Goal: Navigation & Orientation: Find specific page/section

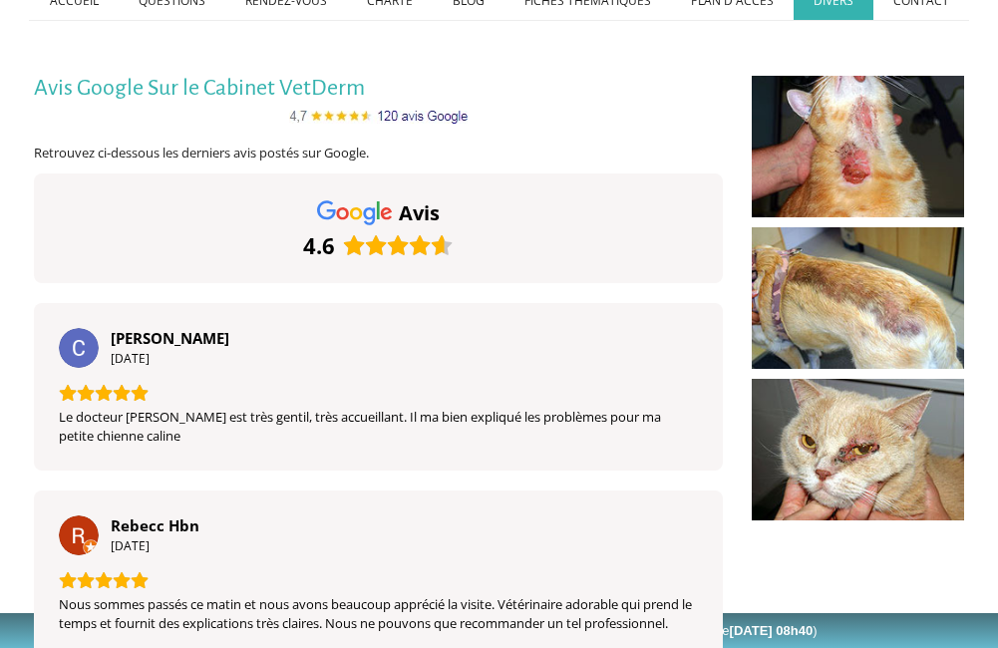
scroll to position [199, 0]
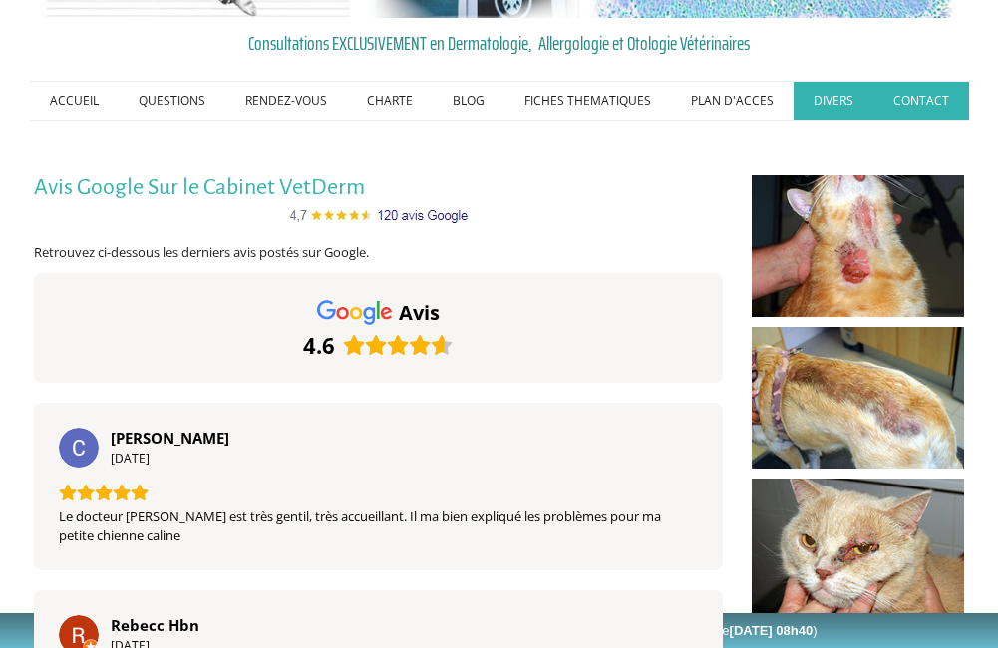
click at [901, 99] on link "CONTACT" at bounding box center [921, 101] width 96 height 38
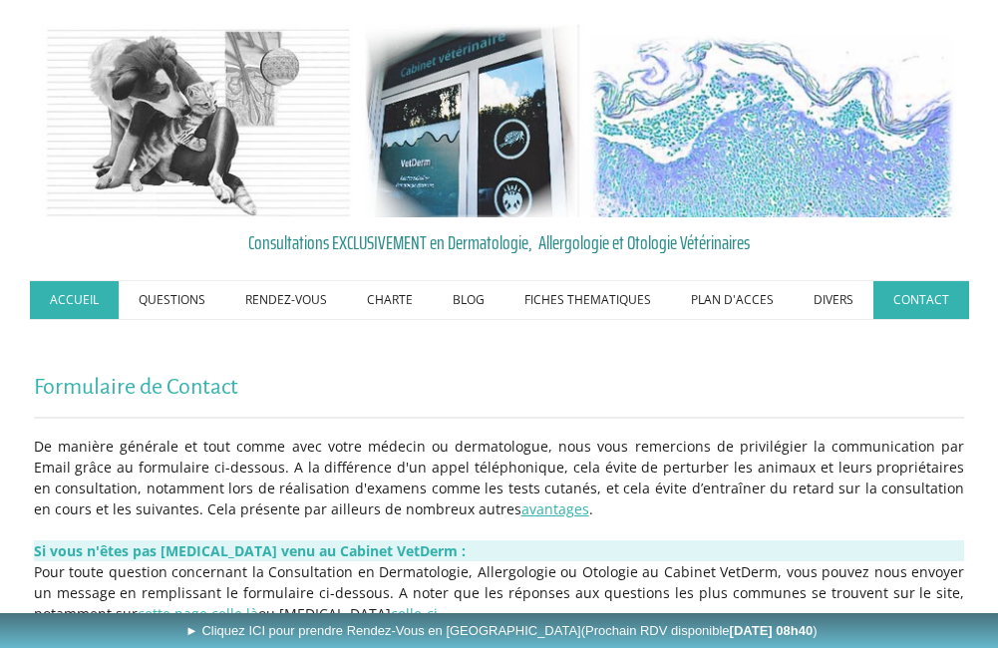
click at [72, 303] on link "ACCUEIL" at bounding box center [74, 300] width 89 height 38
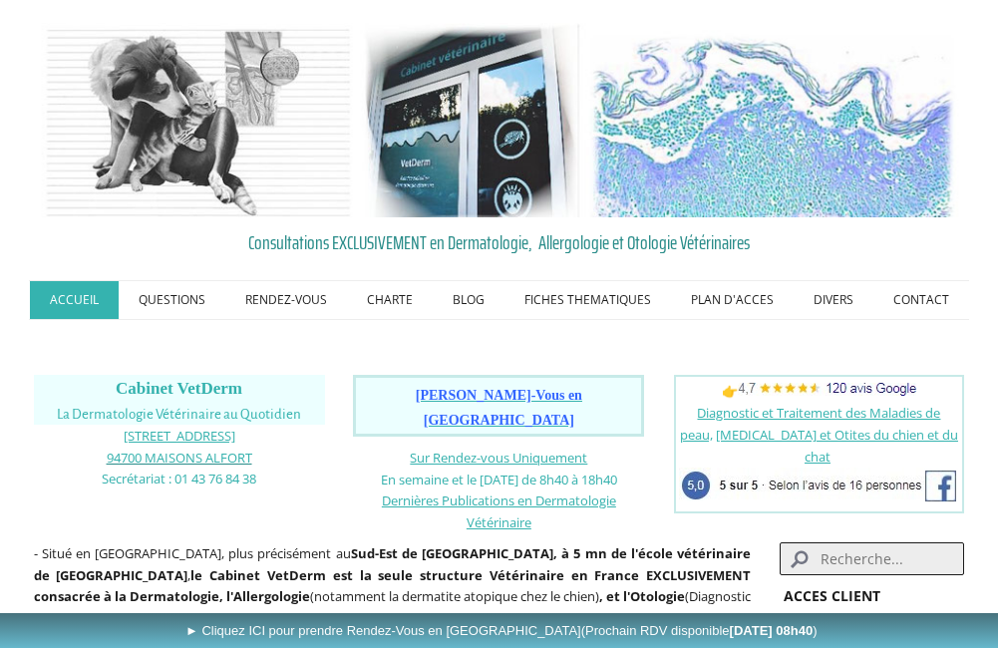
click at [229, 461] on span "94700 MAISONS ALFORT" at bounding box center [180, 458] width 146 height 18
click at [191, 300] on link "QUESTIONS" at bounding box center [172, 300] width 107 height 38
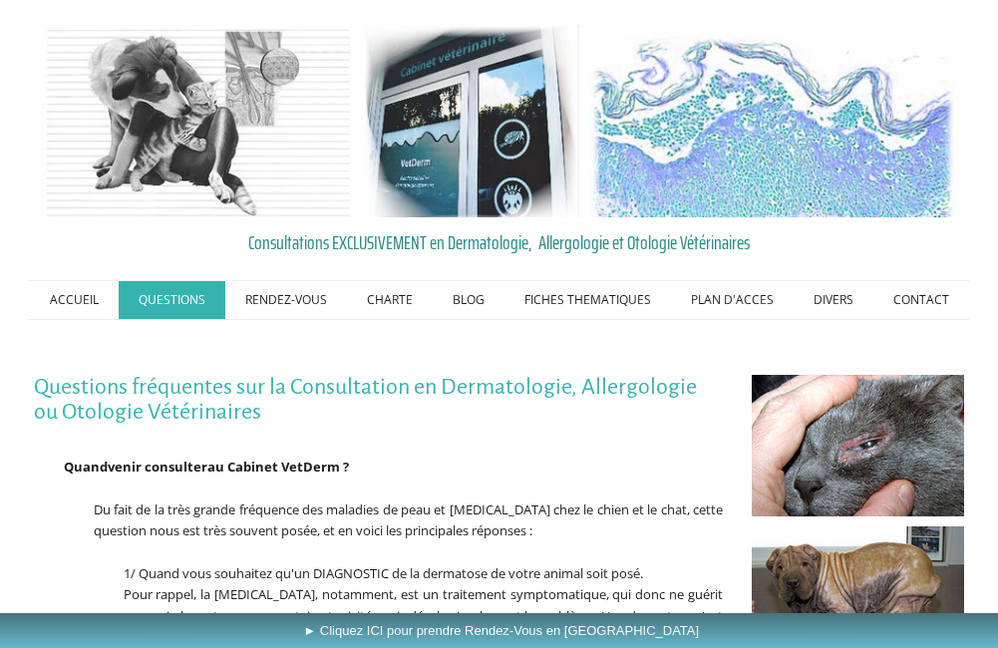
click at [273, 301] on link "RENDEZ-VOUS" at bounding box center [286, 300] width 122 height 38
